Goal: Task Accomplishment & Management: Use online tool/utility

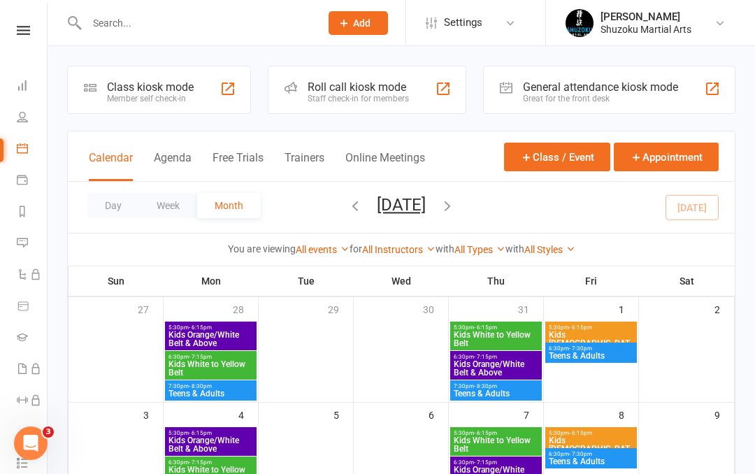
click at [27, 152] on icon at bounding box center [22, 148] width 11 height 11
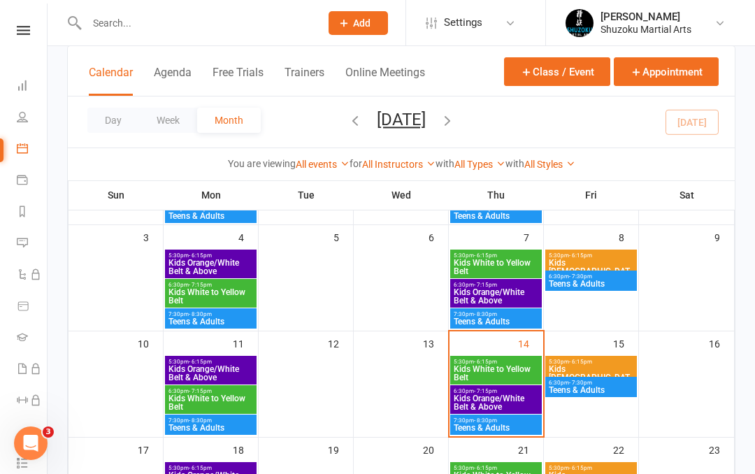
scroll to position [178, 0]
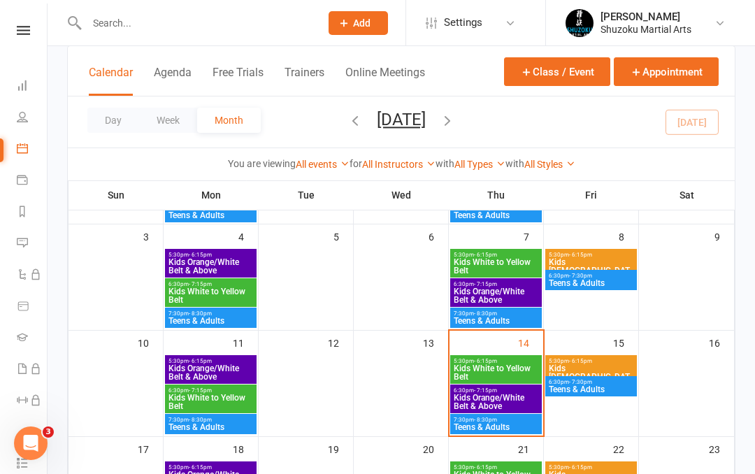
click at [201, 423] on span "Teens & Adults" at bounding box center [211, 427] width 86 height 8
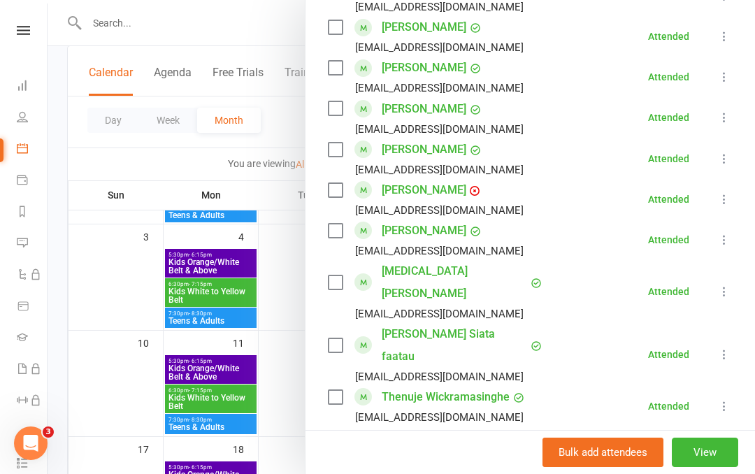
scroll to position [774, 0]
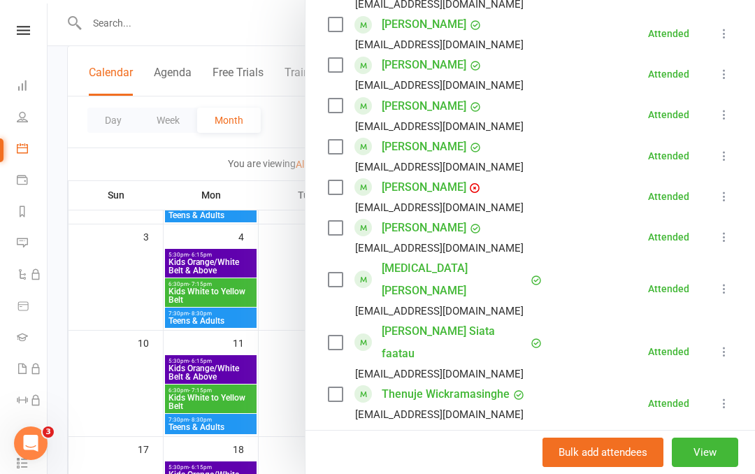
click at [279, 399] on div at bounding box center [402, 237] width 708 height 474
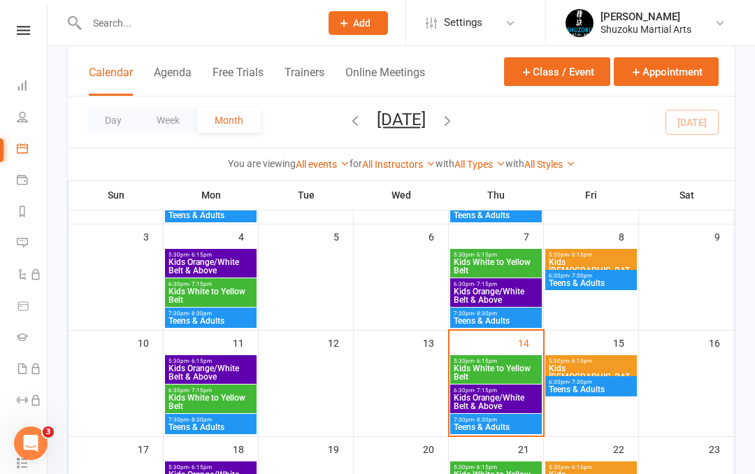
click at [216, 399] on span "Kids White to Yellow Belt" at bounding box center [211, 402] width 86 height 17
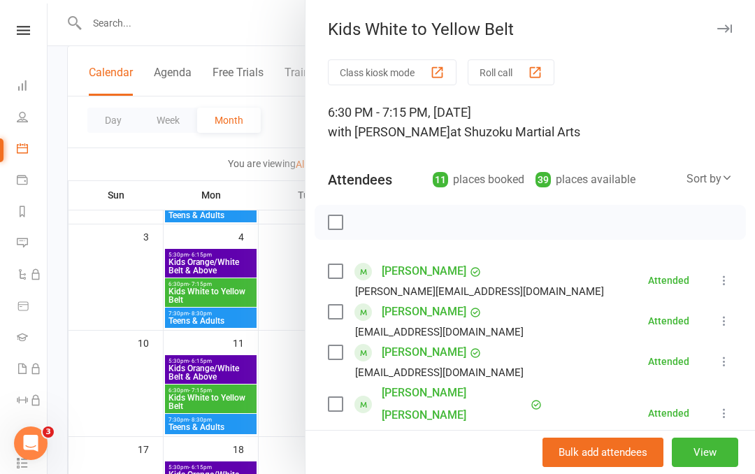
click at [220, 392] on div at bounding box center [402, 237] width 708 height 474
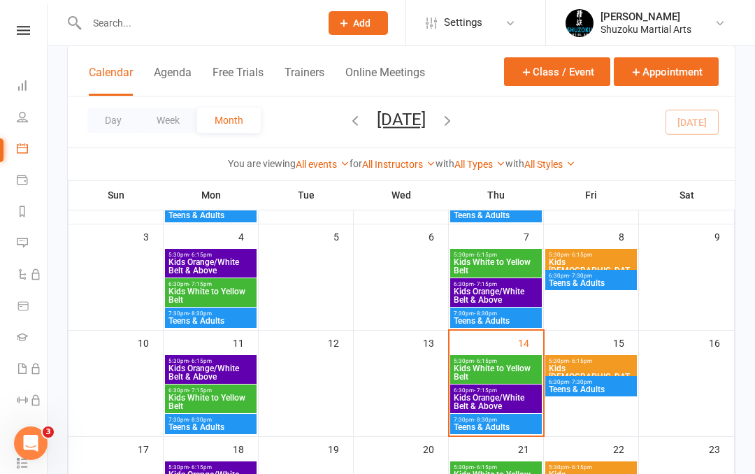
click at [211, 394] on span "Kids White to Yellow Belt" at bounding box center [211, 402] width 86 height 17
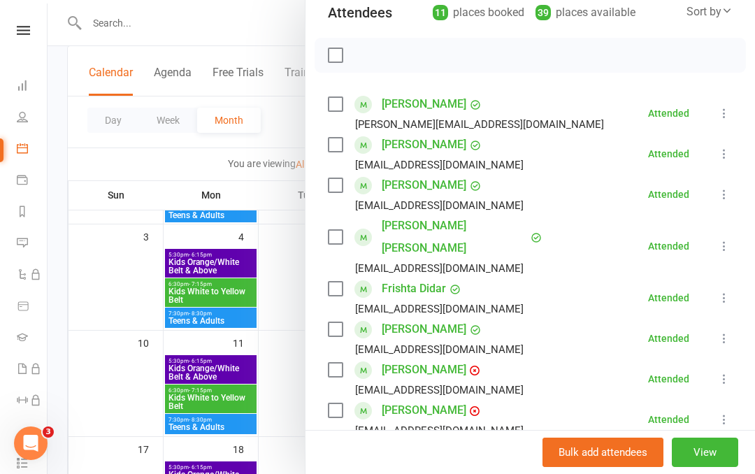
scroll to position [169, 0]
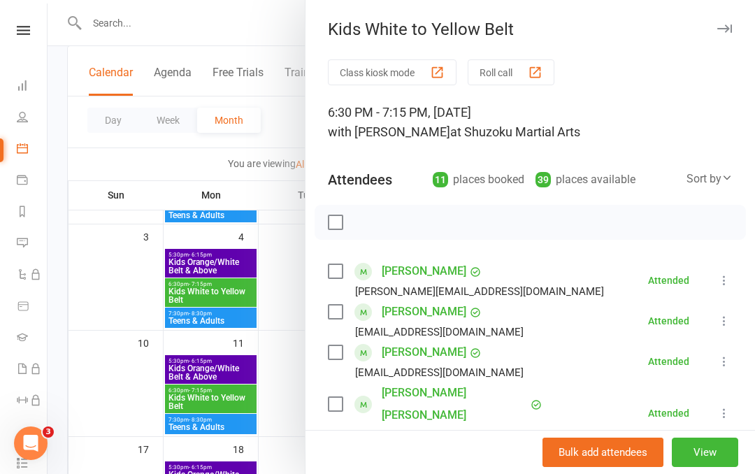
click at [285, 375] on div at bounding box center [402, 237] width 708 height 474
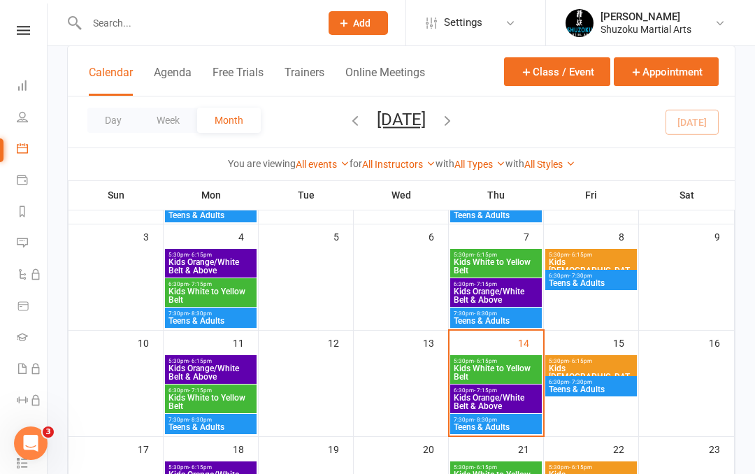
scroll to position [0, 0]
click at [505, 364] on span "Kids White to Yellow Belt" at bounding box center [496, 372] width 86 height 17
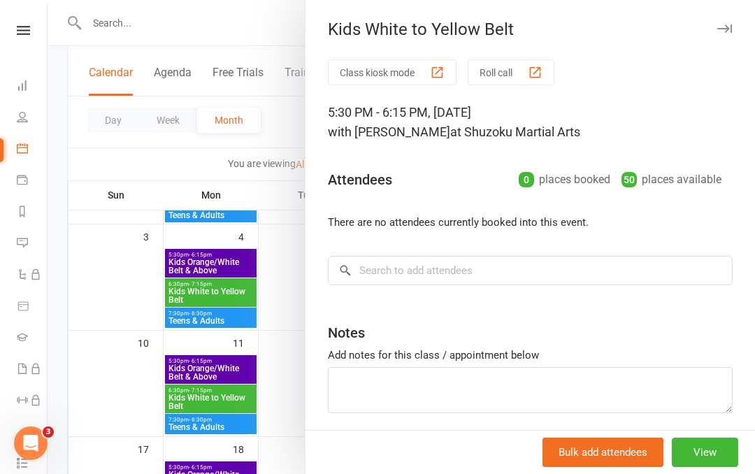
click at [278, 457] on div at bounding box center [402, 237] width 708 height 474
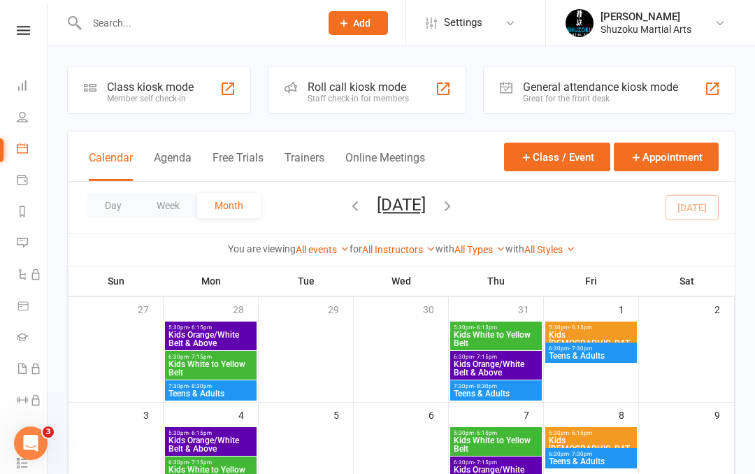
click at [164, 85] on div "Class kiosk mode" at bounding box center [150, 86] width 87 height 13
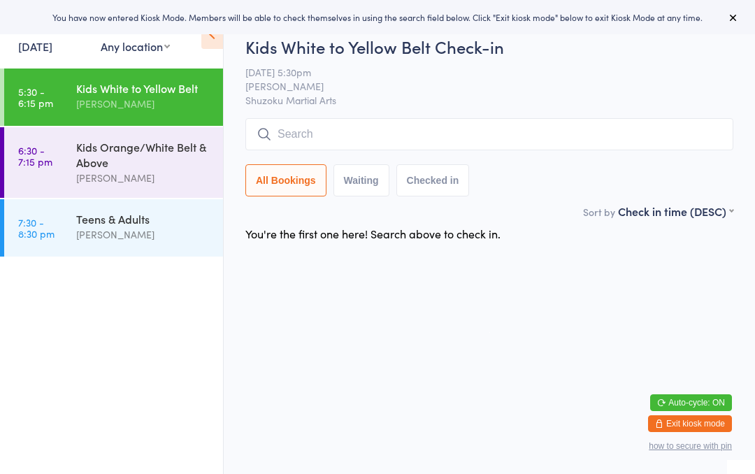
click at [140, 95] on div "Kids White to Yellow Belt" at bounding box center [143, 87] width 135 height 15
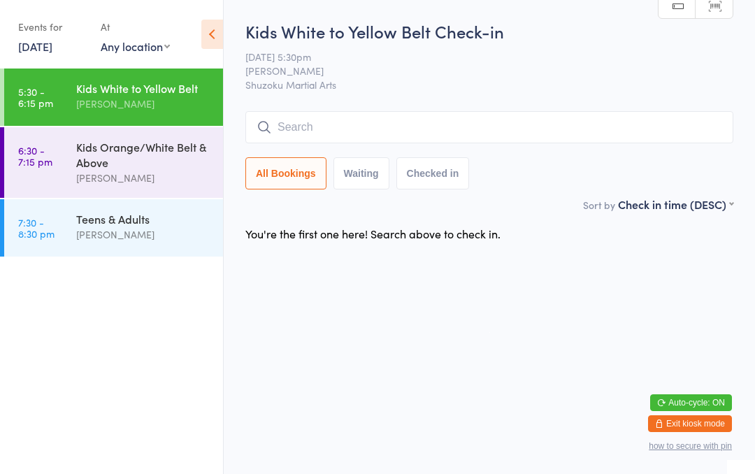
click at [616, 140] on input "search" at bounding box center [489, 127] width 488 height 32
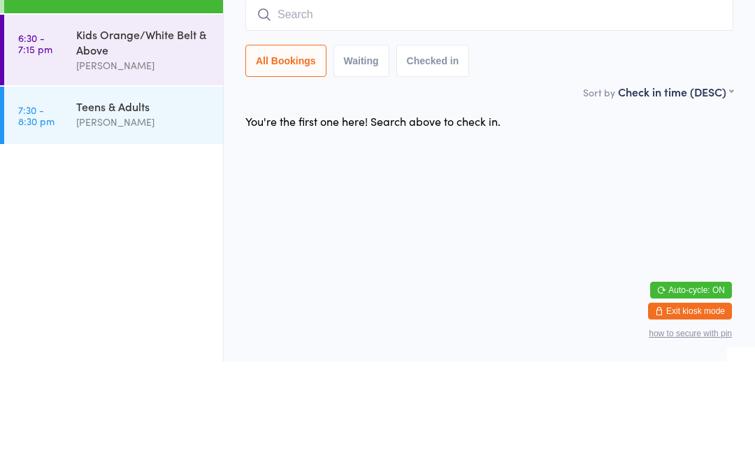
click at [174, 139] on div "Kids Orange/White Belt & Above" at bounding box center [143, 154] width 135 height 31
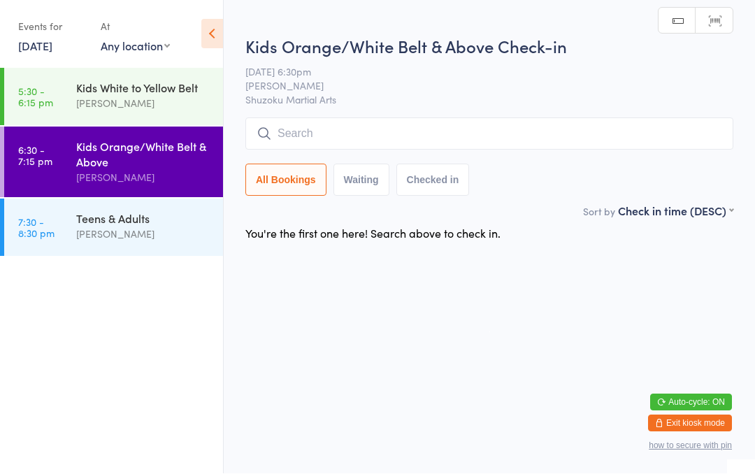
click at [426, 134] on input "search" at bounding box center [489, 134] width 488 height 32
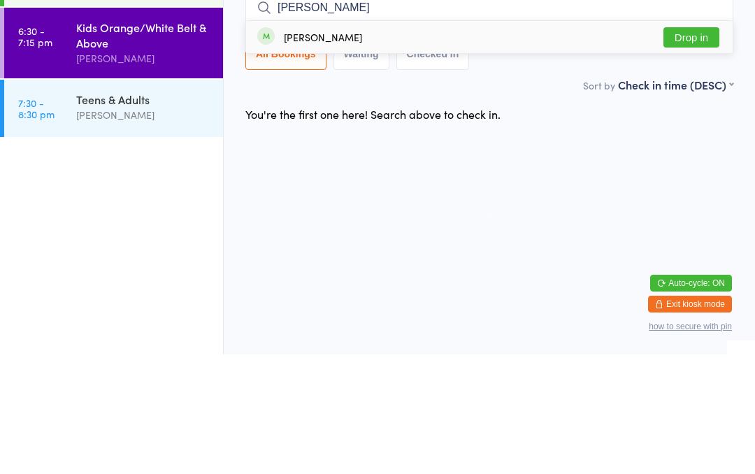
type input "[PERSON_NAME]"
click at [692, 147] on button "Drop in" at bounding box center [692, 157] width 56 height 20
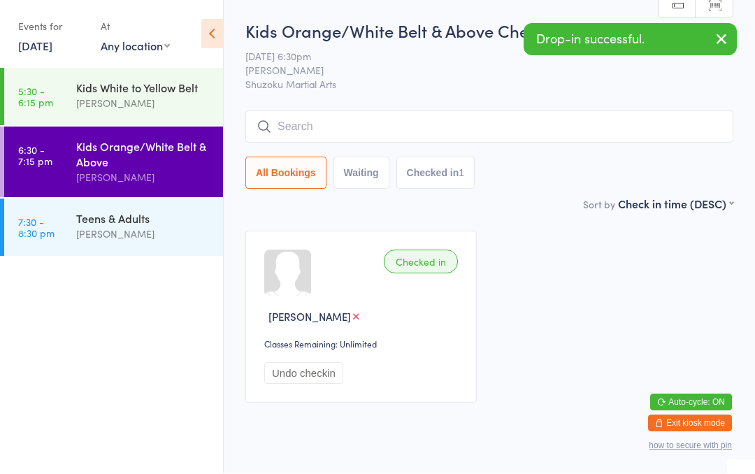
scroll to position [1, 0]
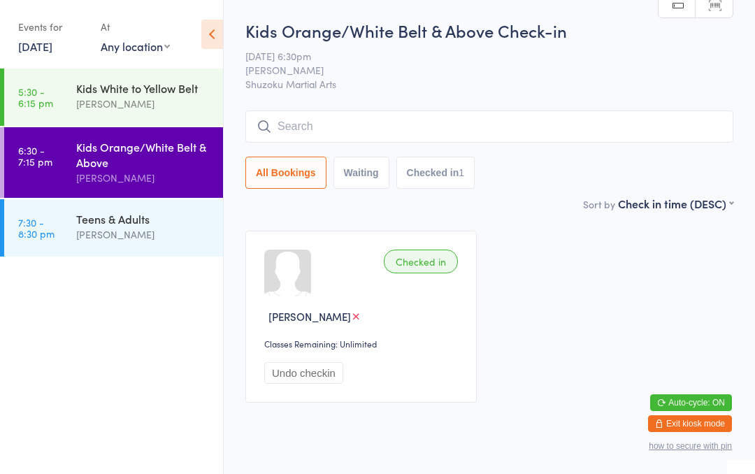
click at [403, 126] on input "search" at bounding box center [489, 126] width 488 height 32
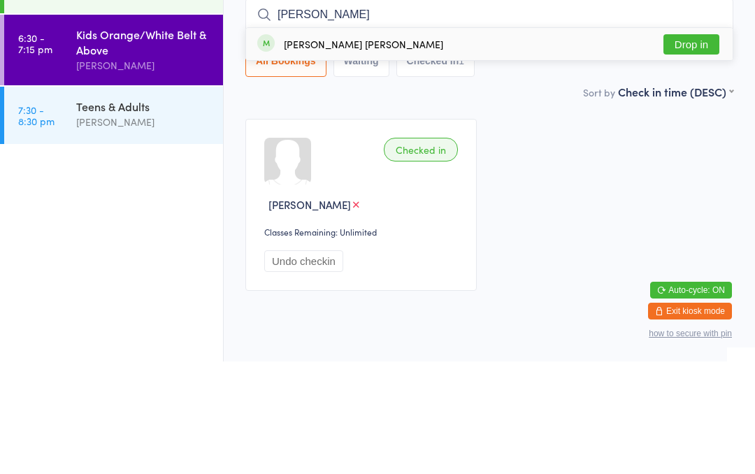
type input "[PERSON_NAME]"
click at [701, 147] on button "Drop in" at bounding box center [692, 157] width 56 height 20
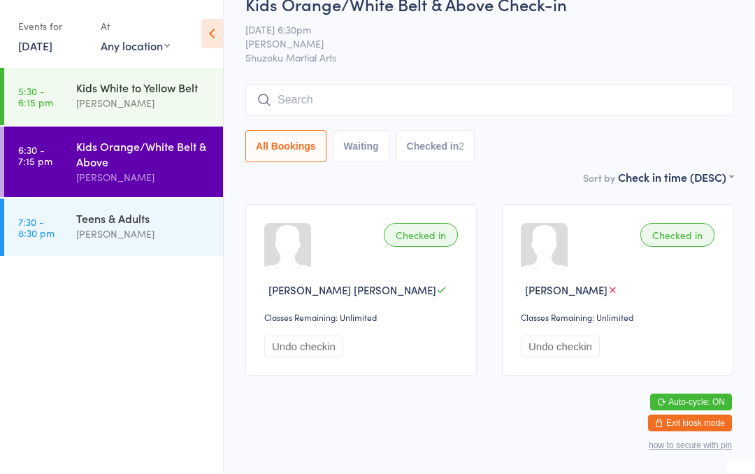
click at [300, 85] on input "search" at bounding box center [489, 101] width 488 height 32
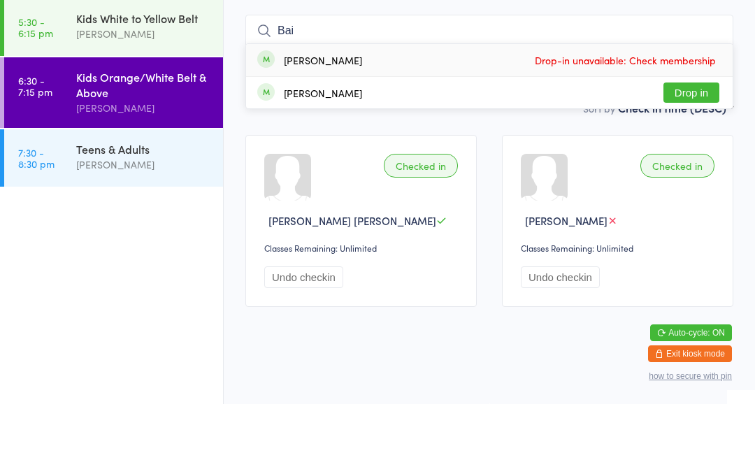
type input "Bai"
click at [678, 152] on button "Drop in" at bounding box center [692, 162] width 56 height 20
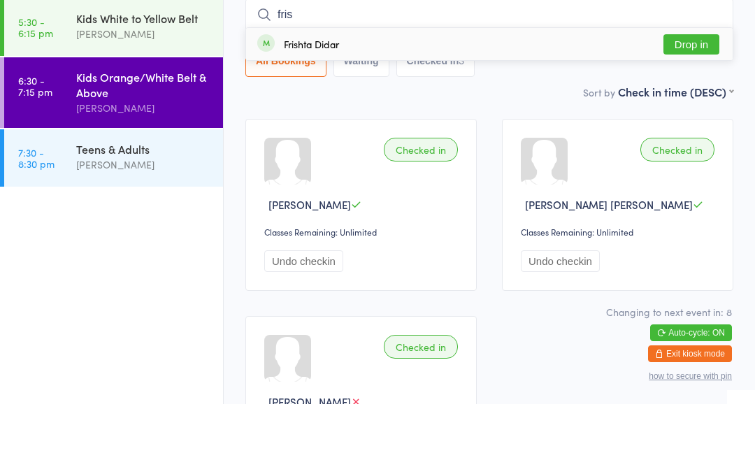
type input "fris"
click at [390, 98] on div "Frishta Didar Drop in" at bounding box center [489, 114] width 487 height 32
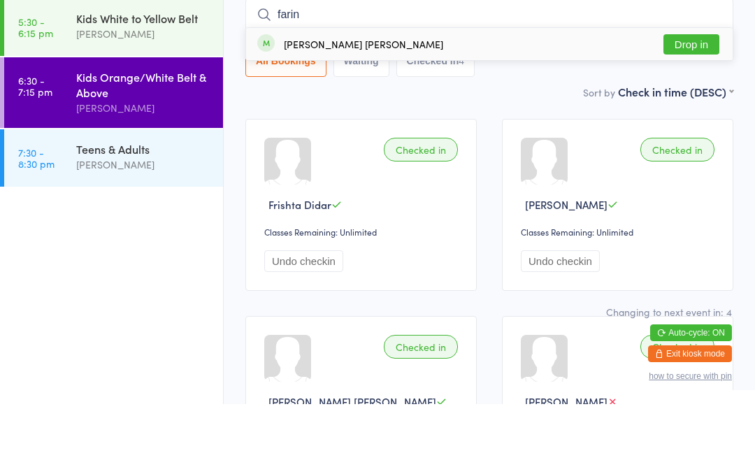
type input "farin"
click at [369, 98] on div "Farinaz Didar Drop in" at bounding box center [489, 114] width 487 height 32
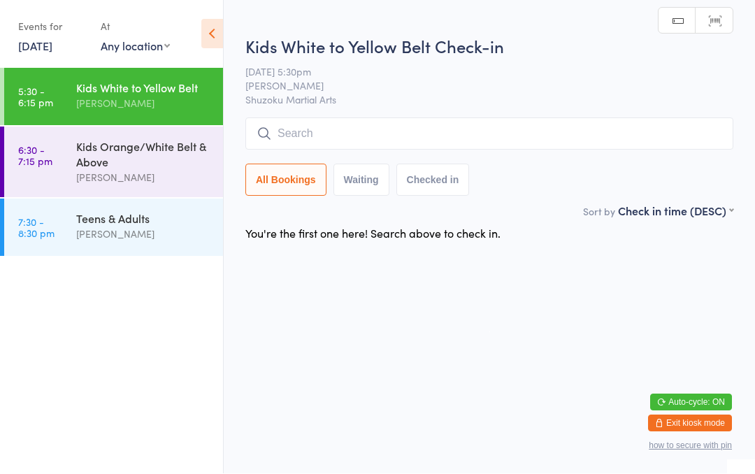
click at [343, 124] on input "search" at bounding box center [489, 134] width 488 height 32
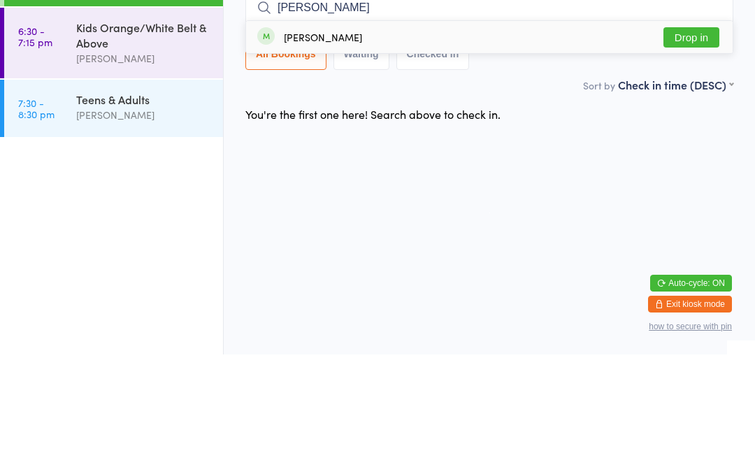
type input "[PERSON_NAME]"
click at [699, 147] on button "Drop in" at bounding box center [692, 157] width 56 height 20
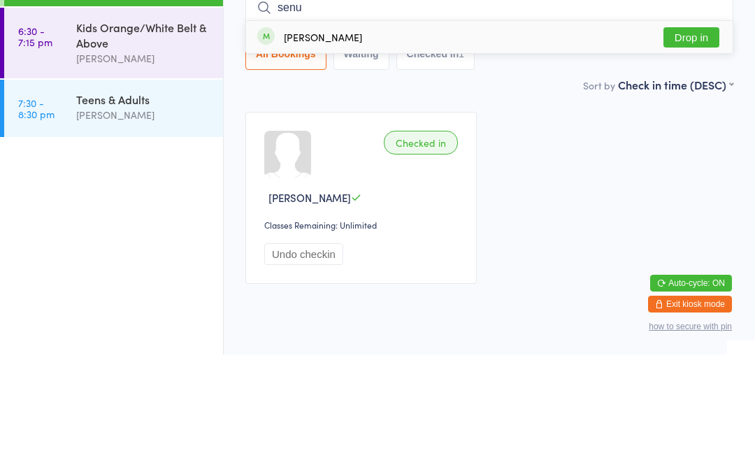
type input "senu"
click at [683, 147] on button "Drop in" at bounding box center [692, 157] width 56 height 20
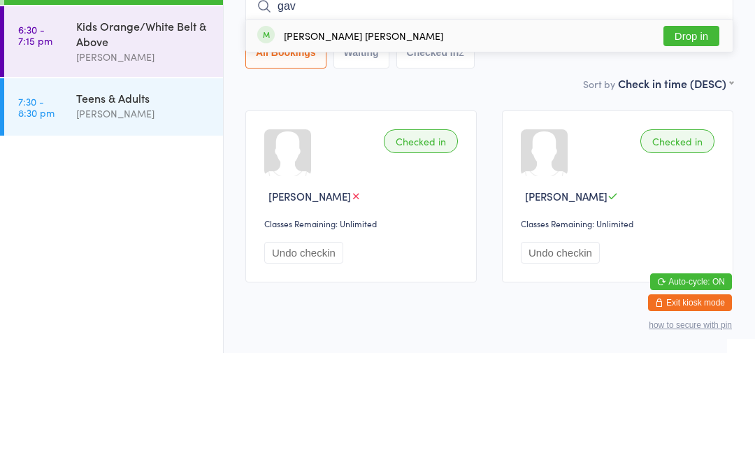
type input "gav"
click at [694, 147] on button "Drop in" at bounding box center [692, 157] width 56 height 20
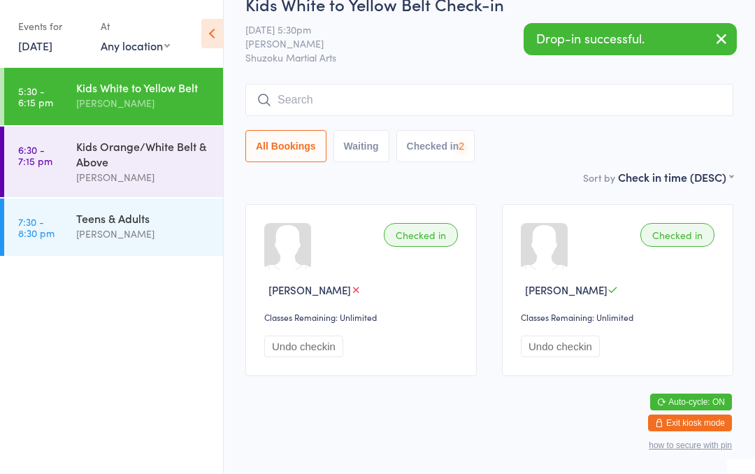
scroll to position [43, 0]
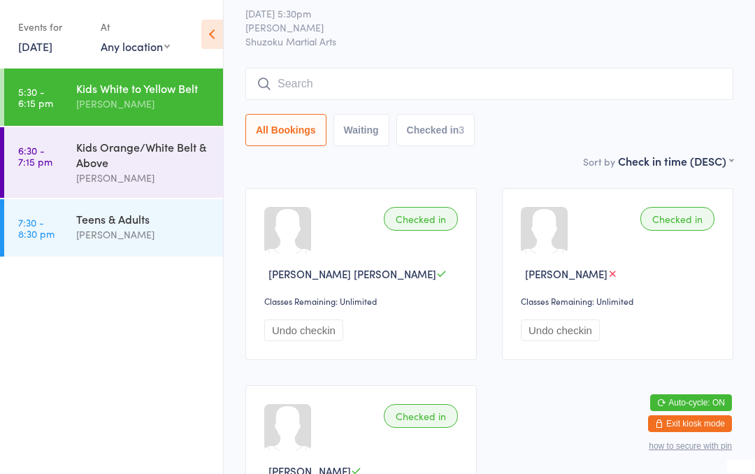
click at [557, 86] on input "search" at bounding box center [489, 84] width 488 height 32
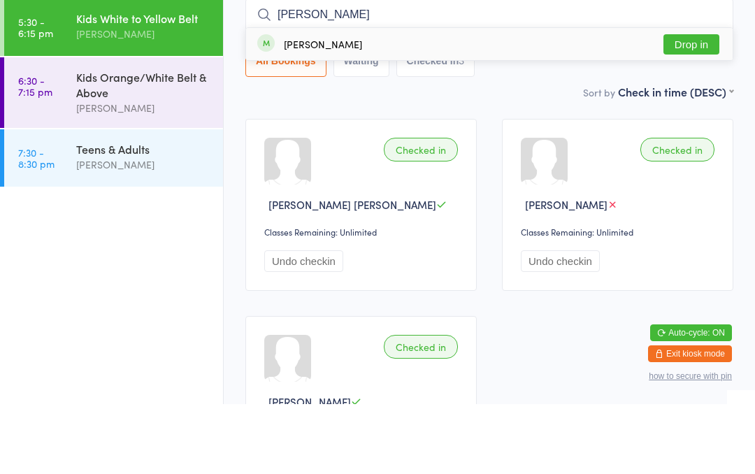
type input "[PERSON_NAME]"
click at [701, 104] on button "Drop in" at bounding box center [692, 114] width 56 height 20
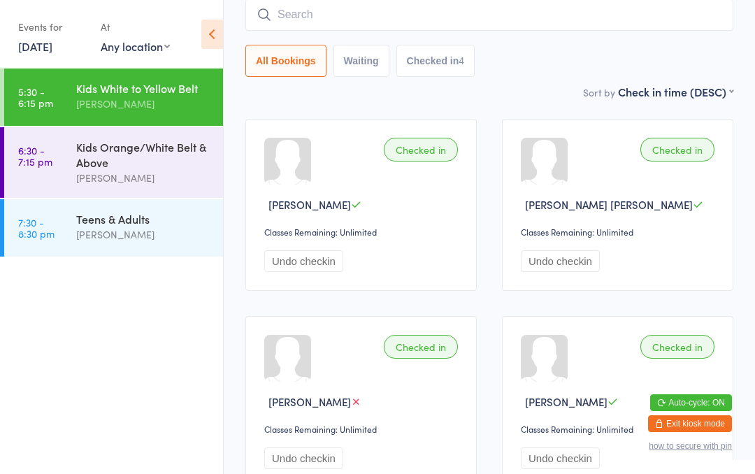
click at [614, 2] on input "search" at bounding box center [489, 15] width 488 height 32
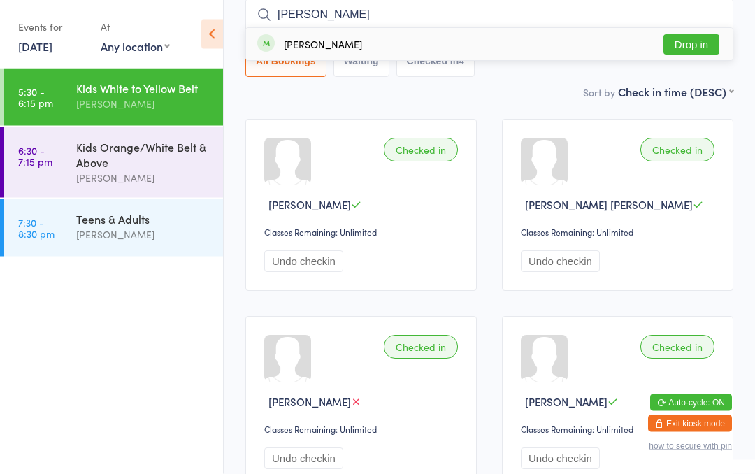
type input "[PERSON_NAME]"
click at [699, 50] on button "Drop in" at bounding box center [692, 45] width 56 height 20
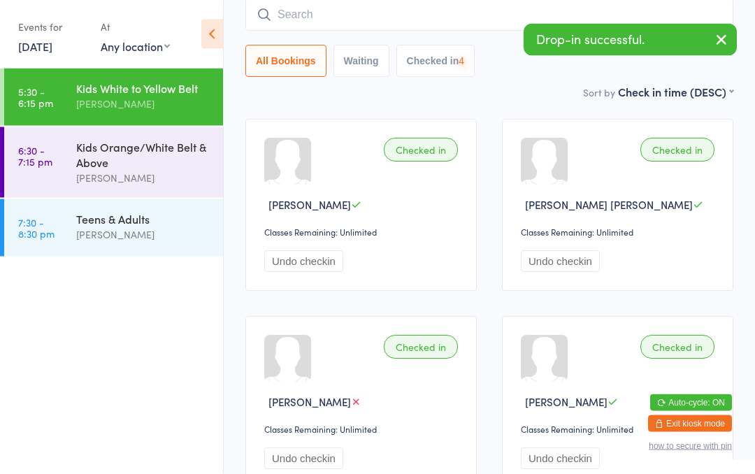
scroll to position [113, 0]
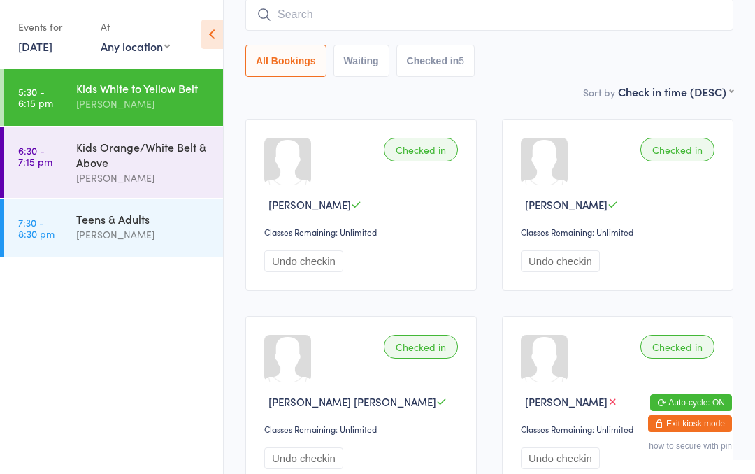
click at [455, 31] on input "search" at bounding box center [489, 15] width 488 height 32
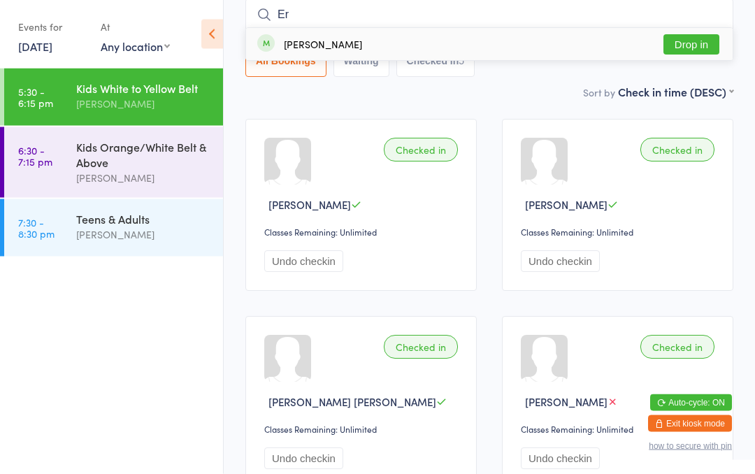
type input "Er"
click at [680, 38] on button "Drop in" at bounding box center [692, 45] width 56 height 20
